Goal: Task Accomplishment & Management: Use online tool/utility

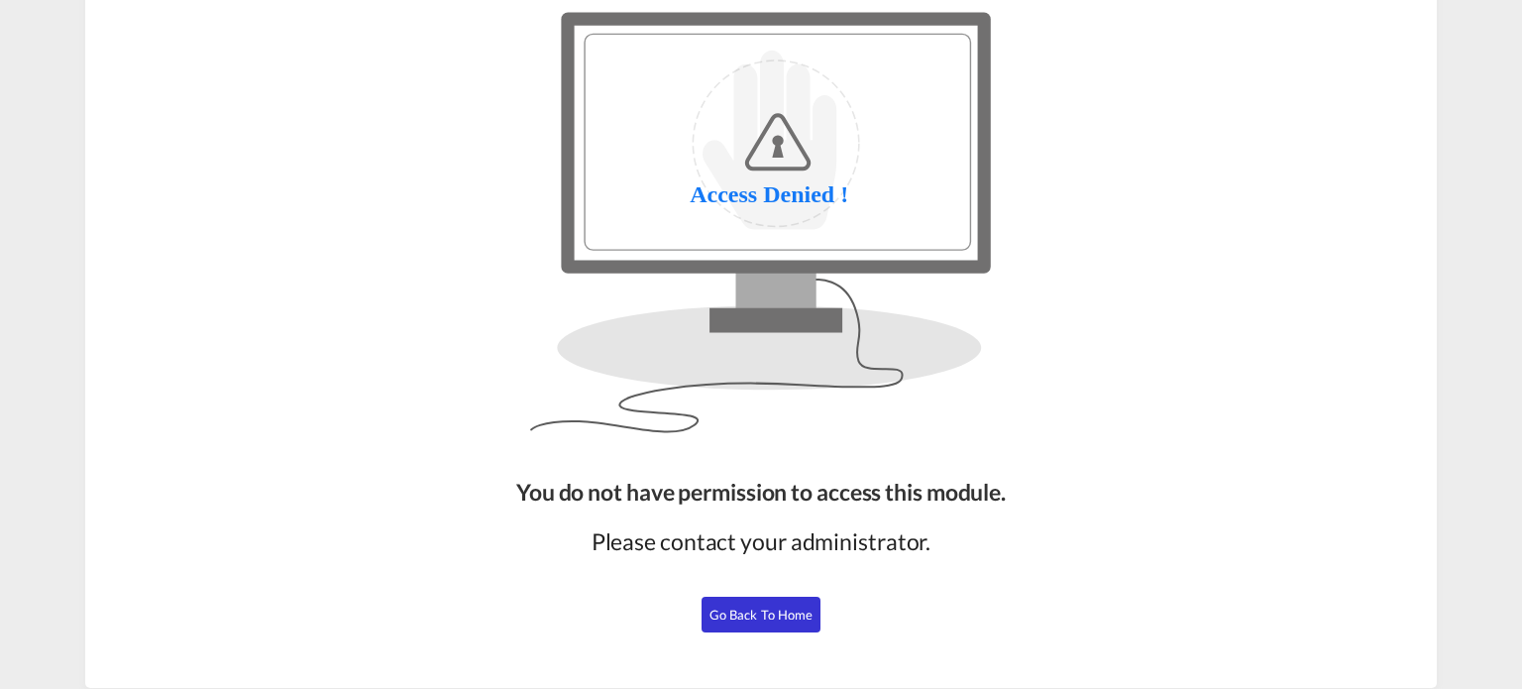
scroll to position [179, 0]
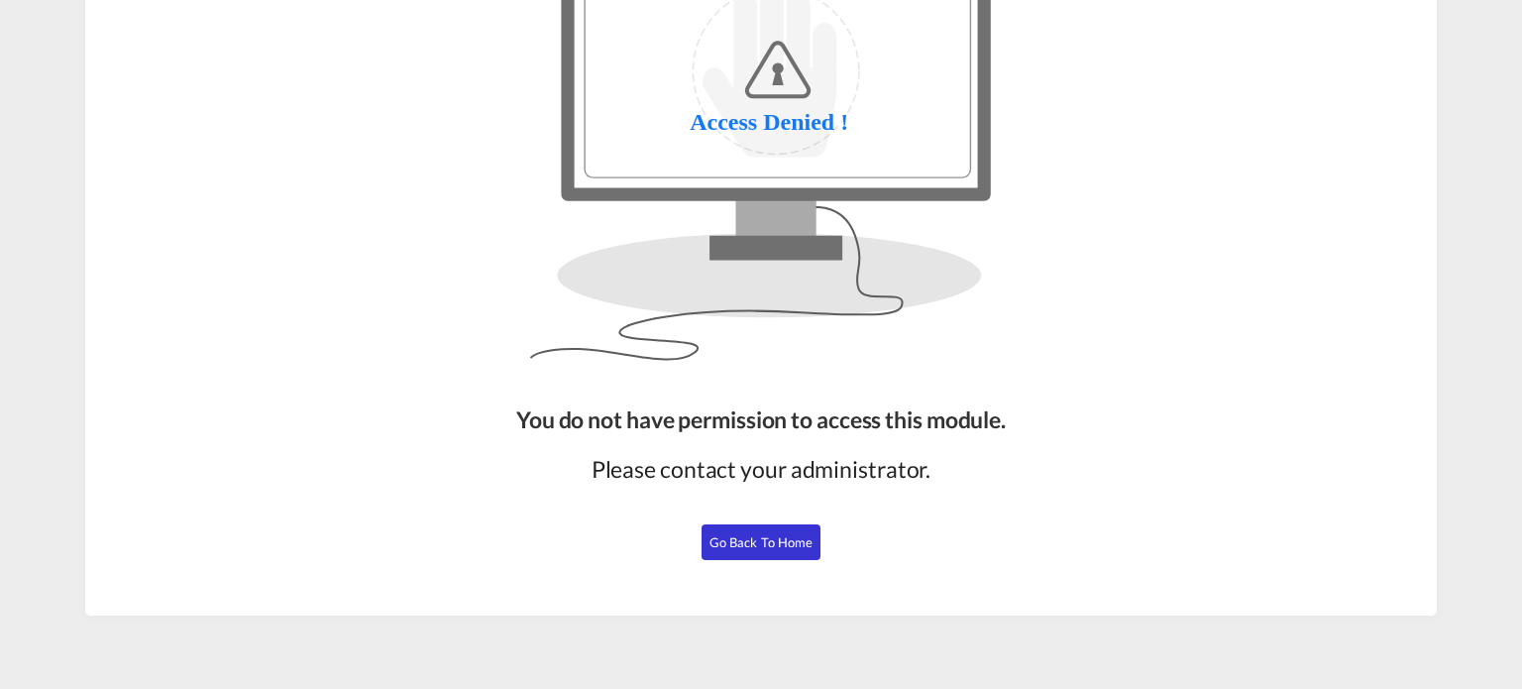
click at [756, 544] on span "Go Back to Home" at bounding box center [762, 542] width 104 height 16
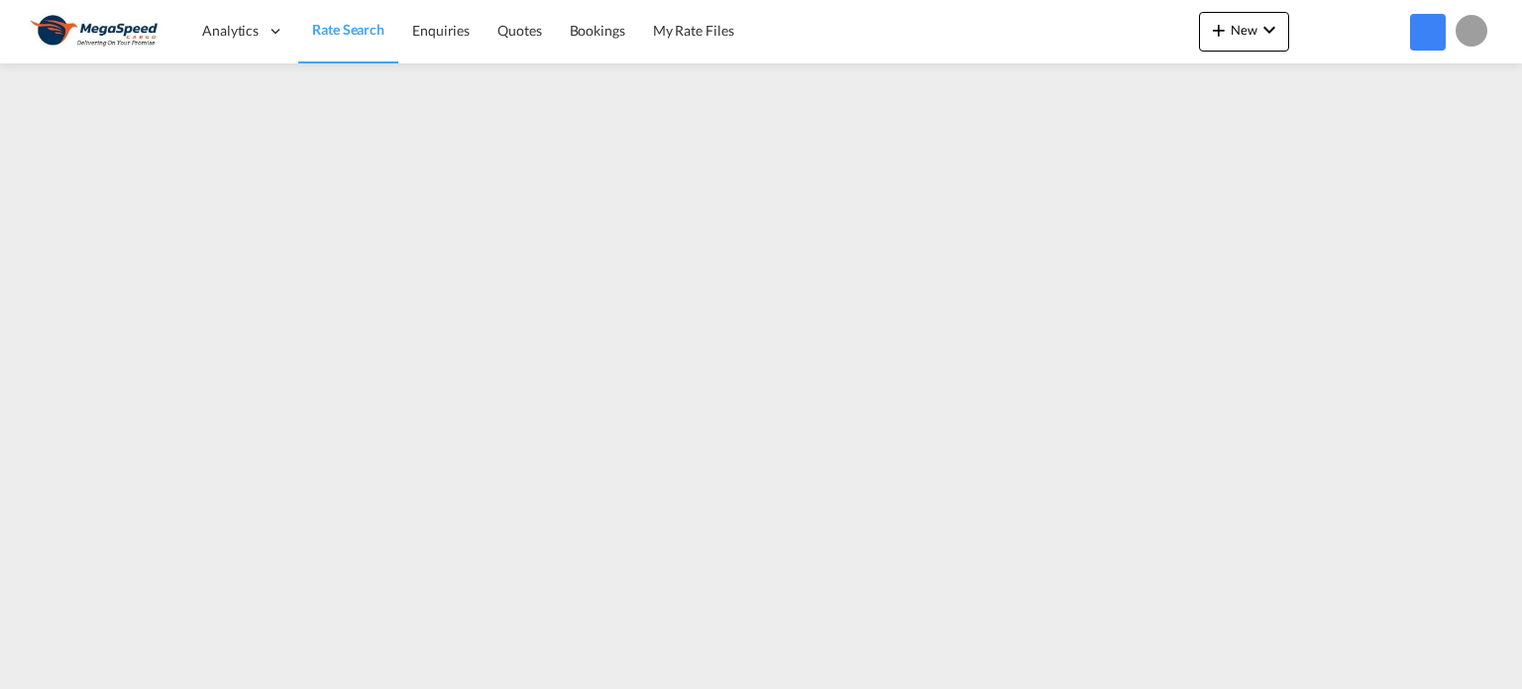
scroll to position [178, 0]
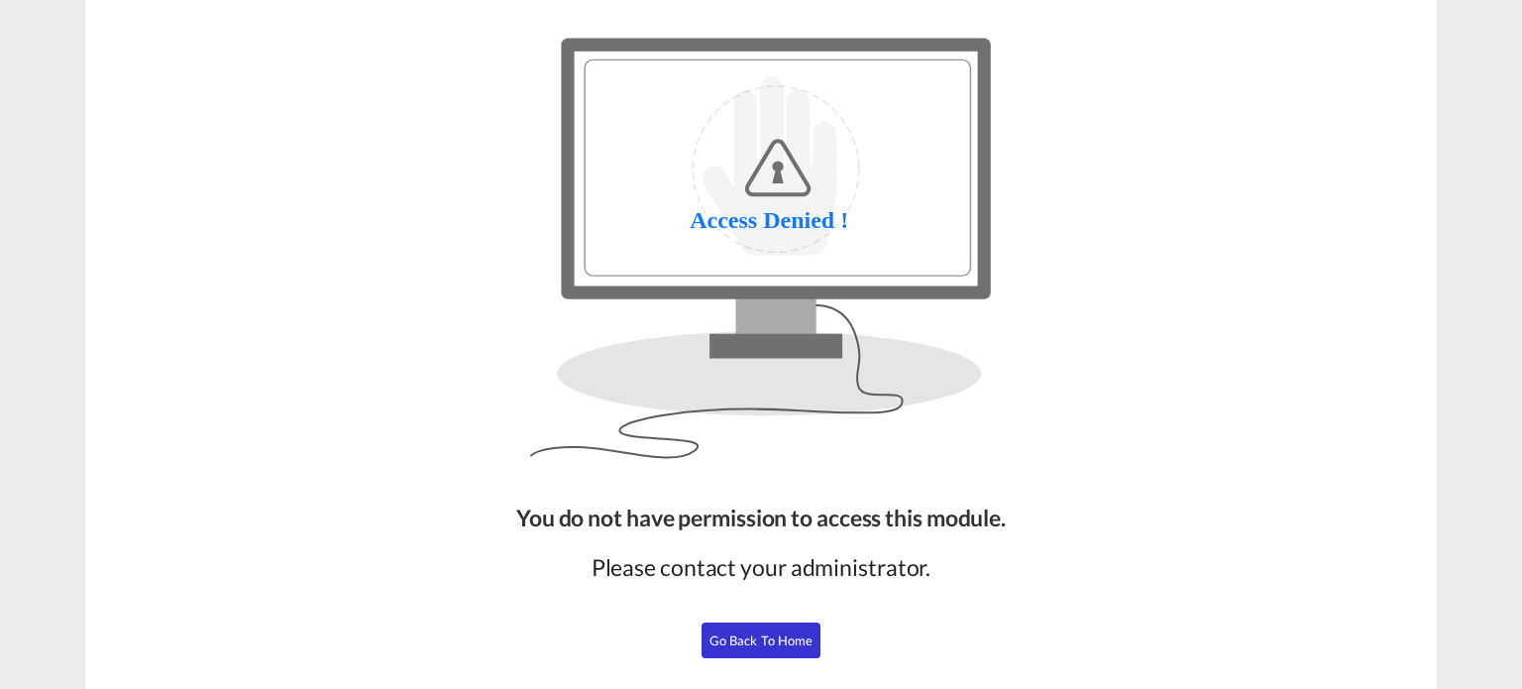
scroll to position [179, 0]
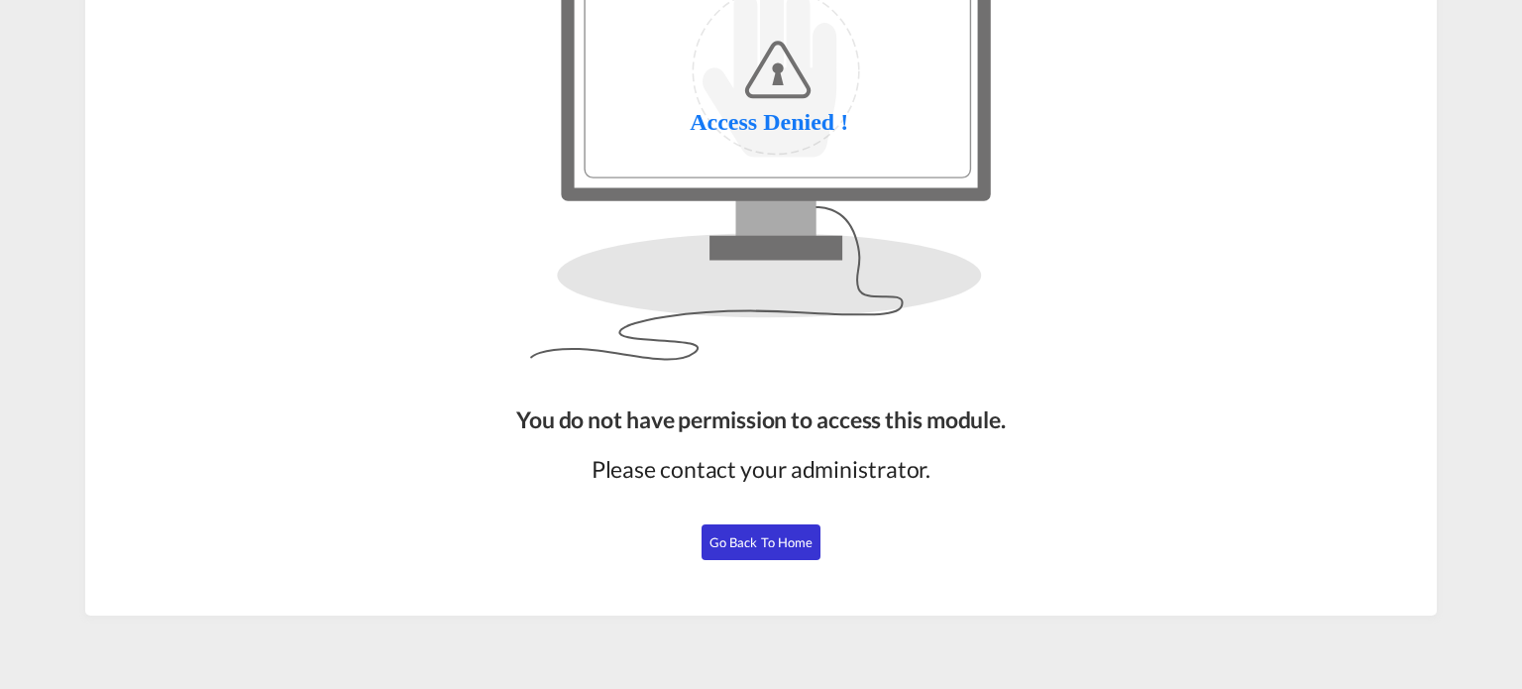
click at [755, 539] on span "Go Back to Home" at bounding box center [762, 542] width 104 height 16
